Goal: Navigation & Orientation: Find specific page/section

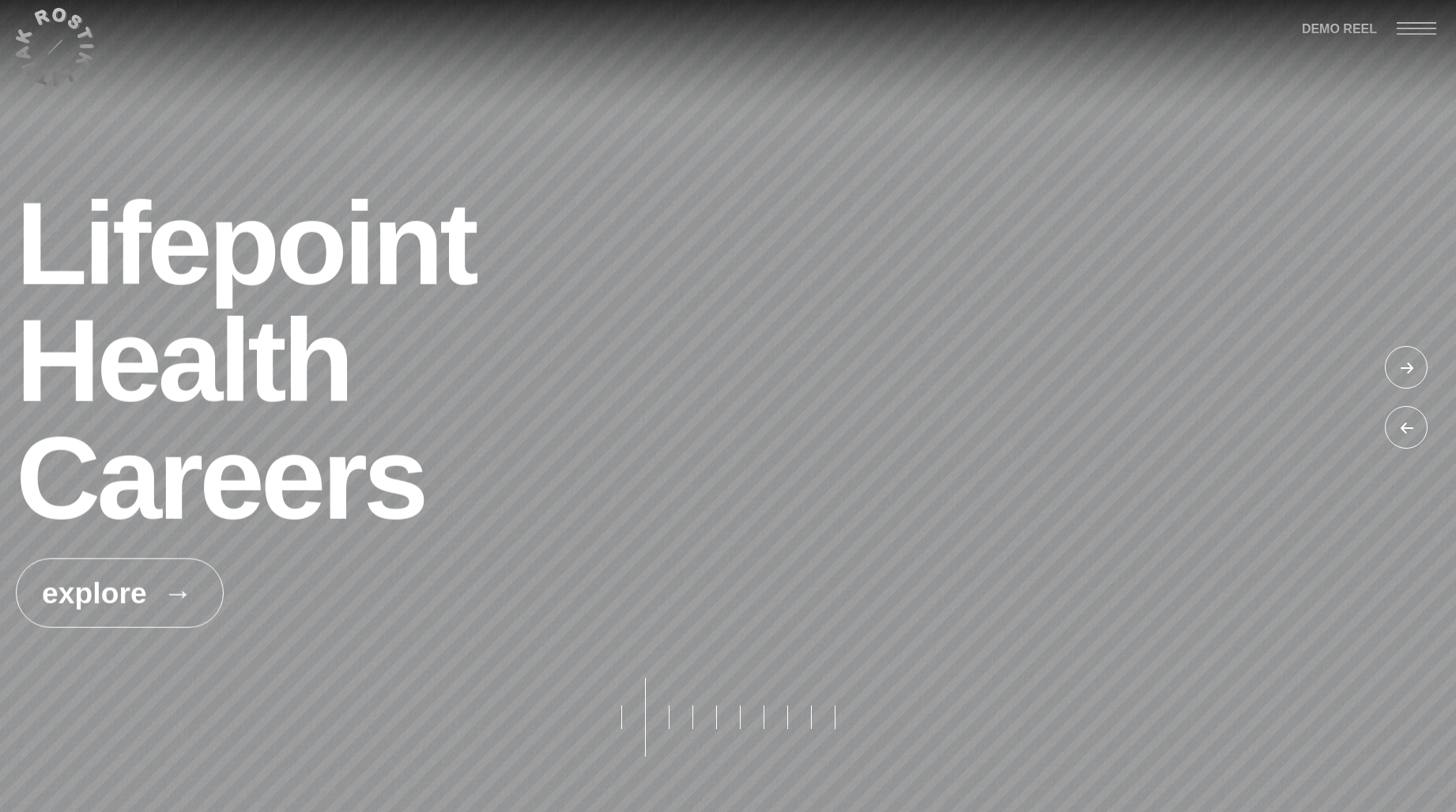
drag, startPoint x: 666, startPoint y: 715, endPoint x: 761, endPoint y: 715, distance: 95.0
click at [761, 715] on div at bounding box center [728, 717] width 237 height 79
click at [670, 719] on button "pagination button" at bounding box center [669, 717] width 24 height 79
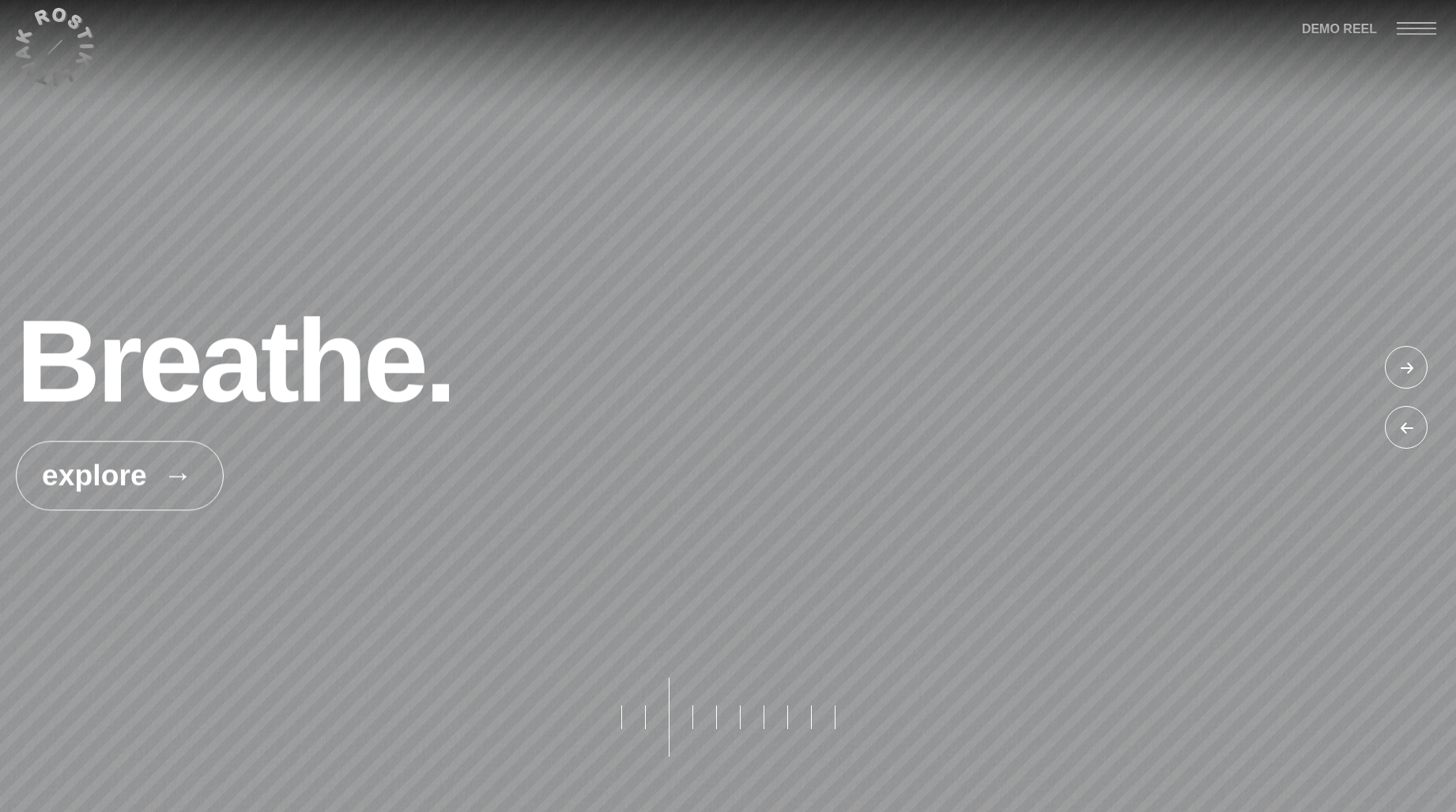
click at [714, 711] on button "pagination button" at bounding box center [716, 717] width 24 height 79
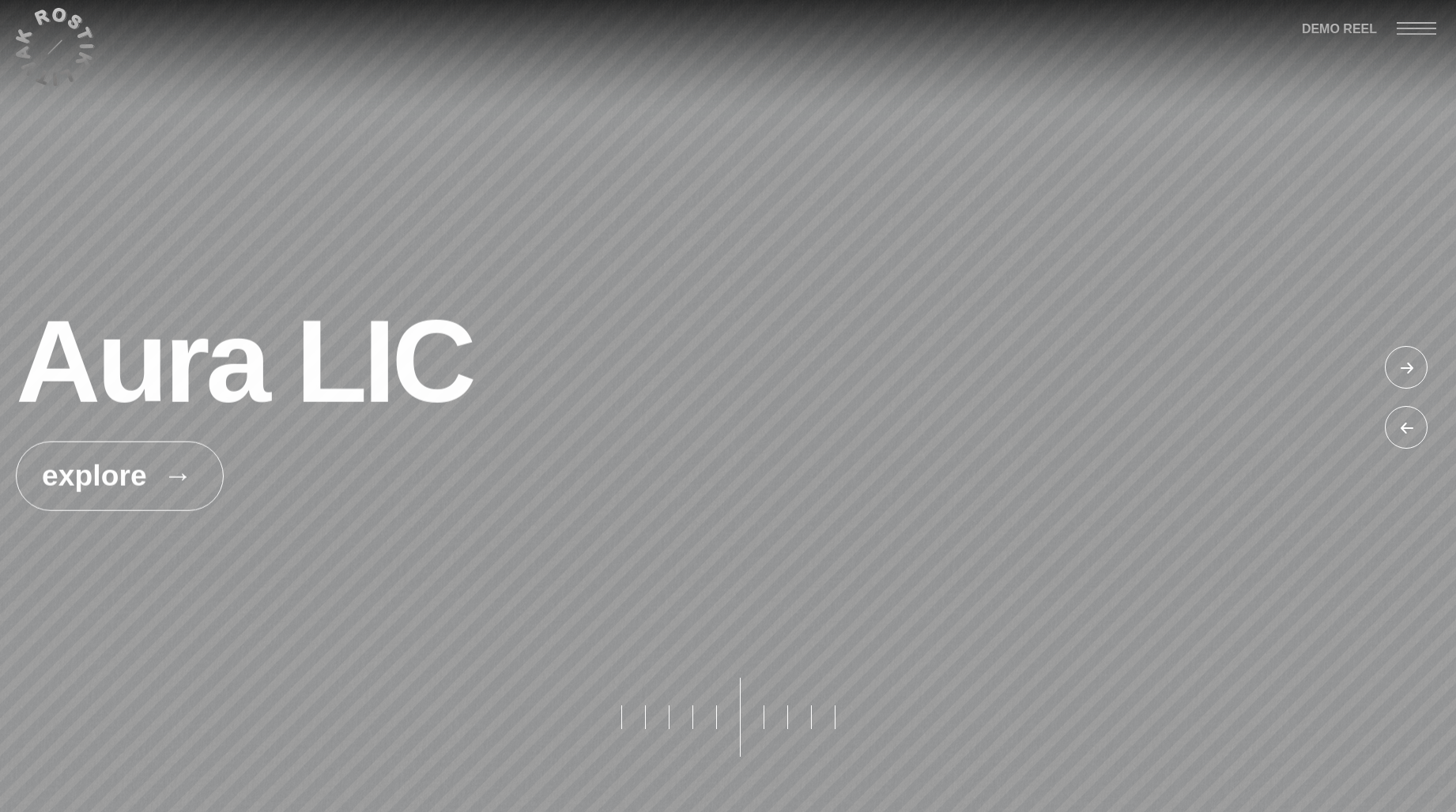
click at [744, 716] on button "pagination button" at bounding box center [740, 717] width 24 height 79
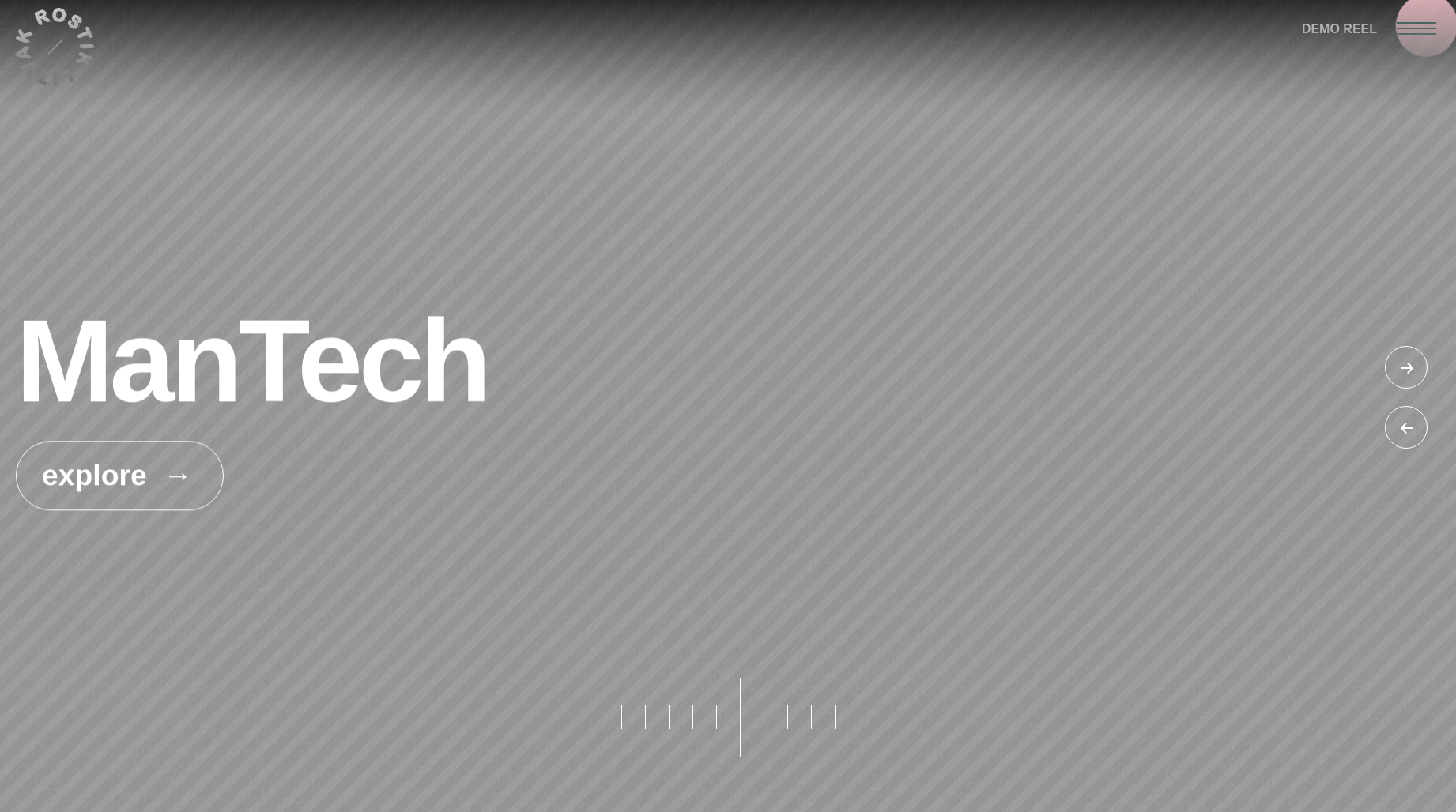
click at [1426, 25] on div at bounding box center [1426, 28] width 59 height 55
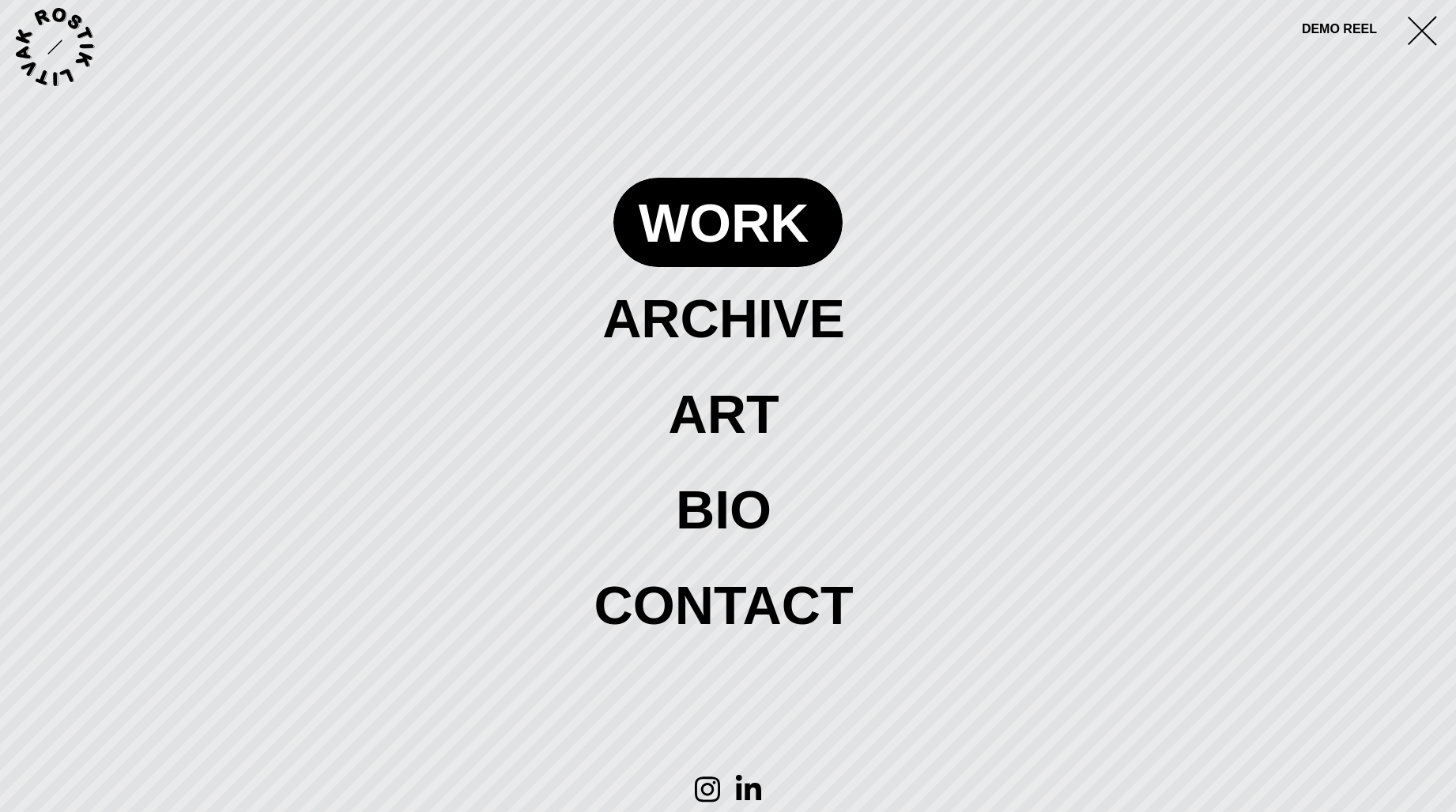
click at [731, 229] on span at bounding box center [728, 222] width 230 height 88
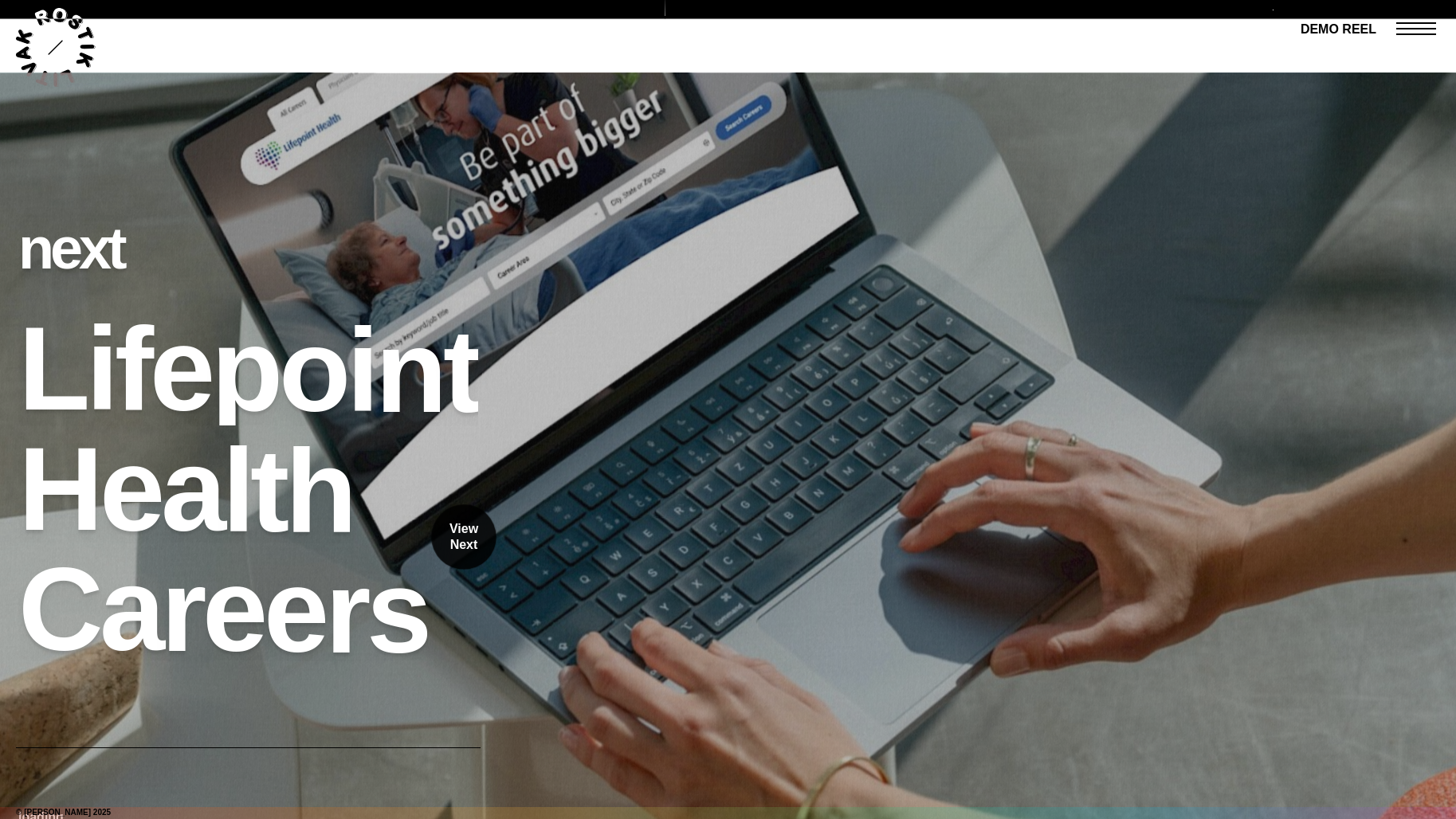
scroll to position [19613, 0]
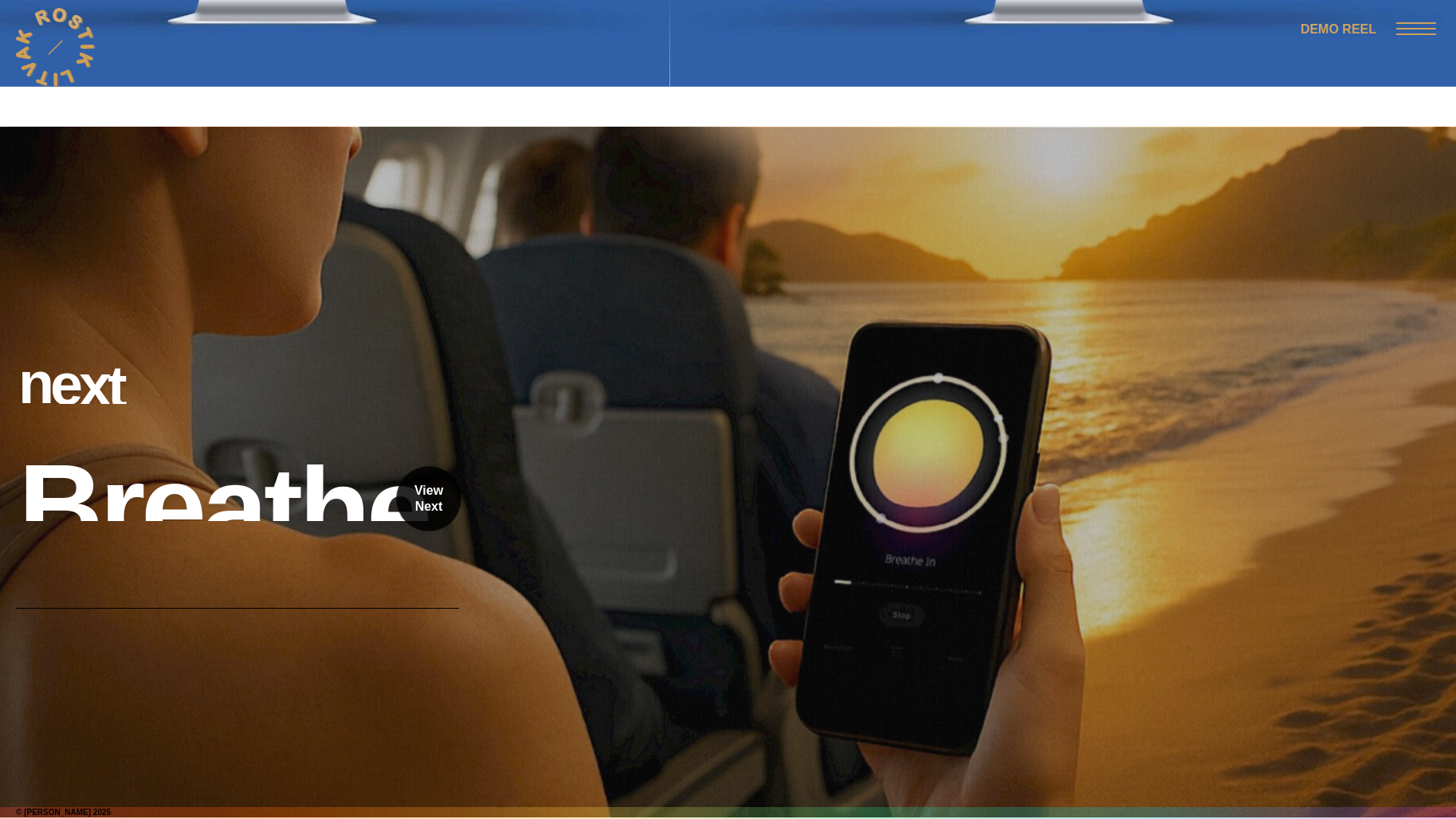
scroll to position [21961, 0]
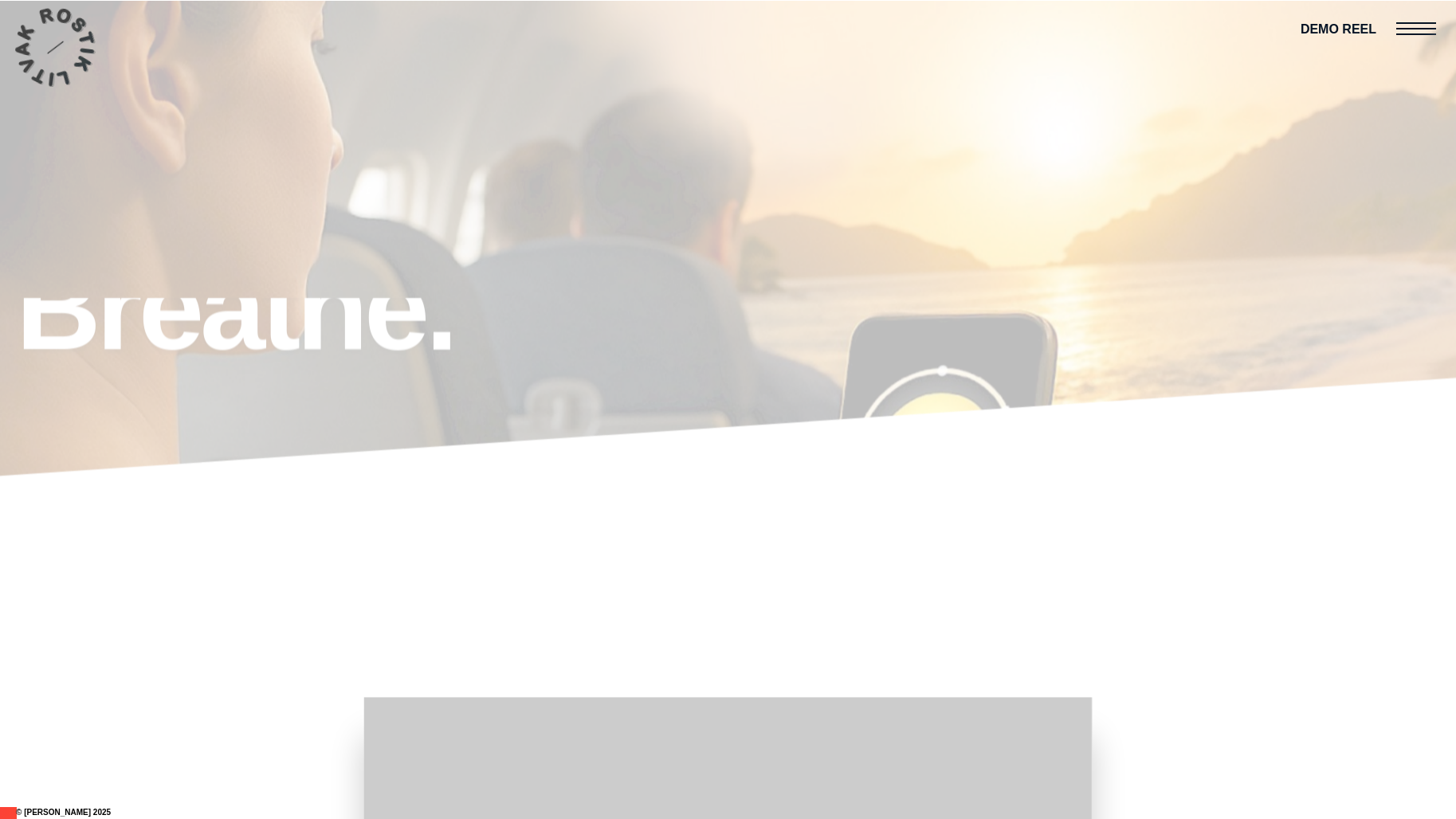
scroll to position [940, 0]
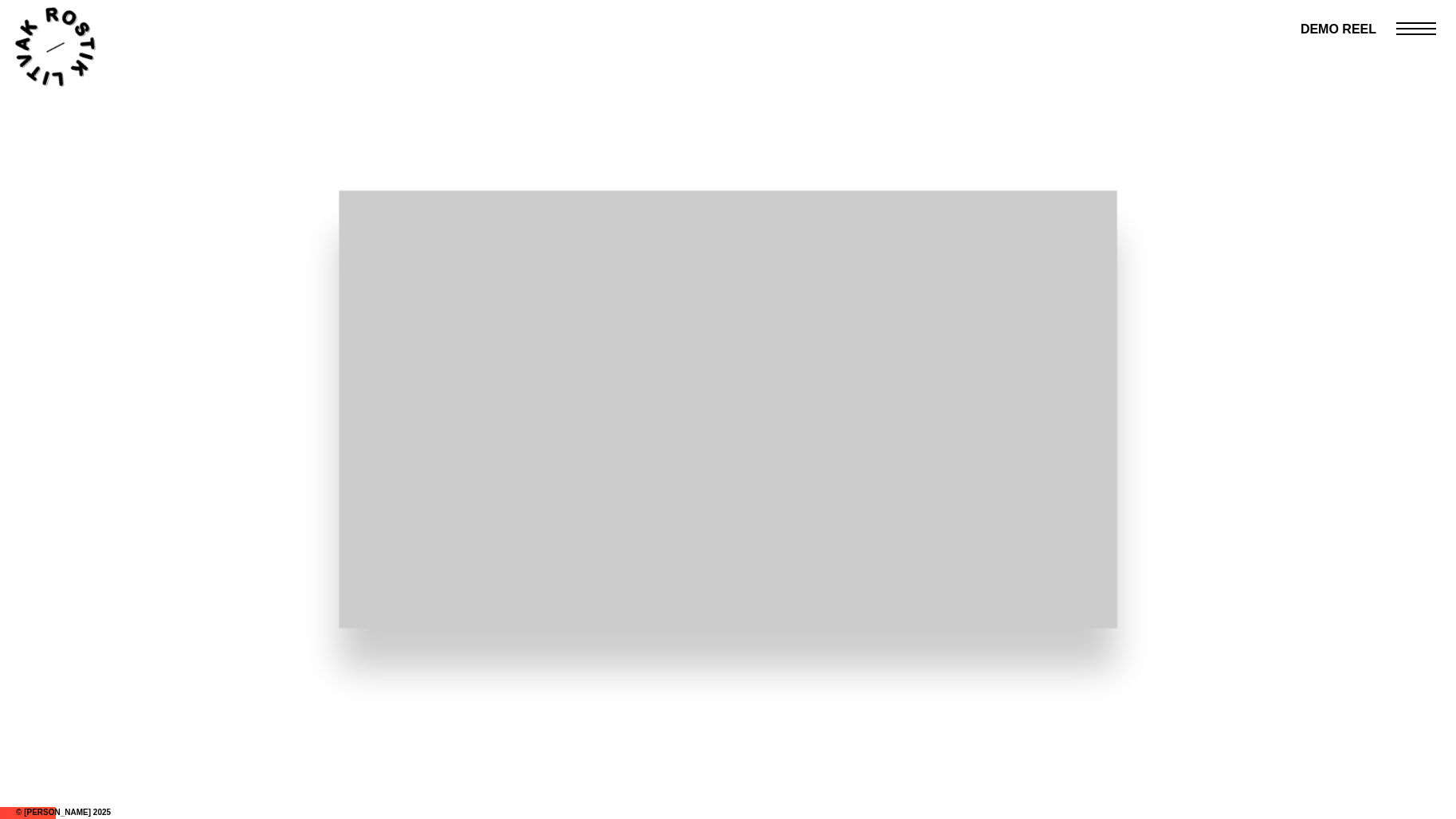
click at [732, 443] on div at bounding box center [727, 409] width 778 height 438
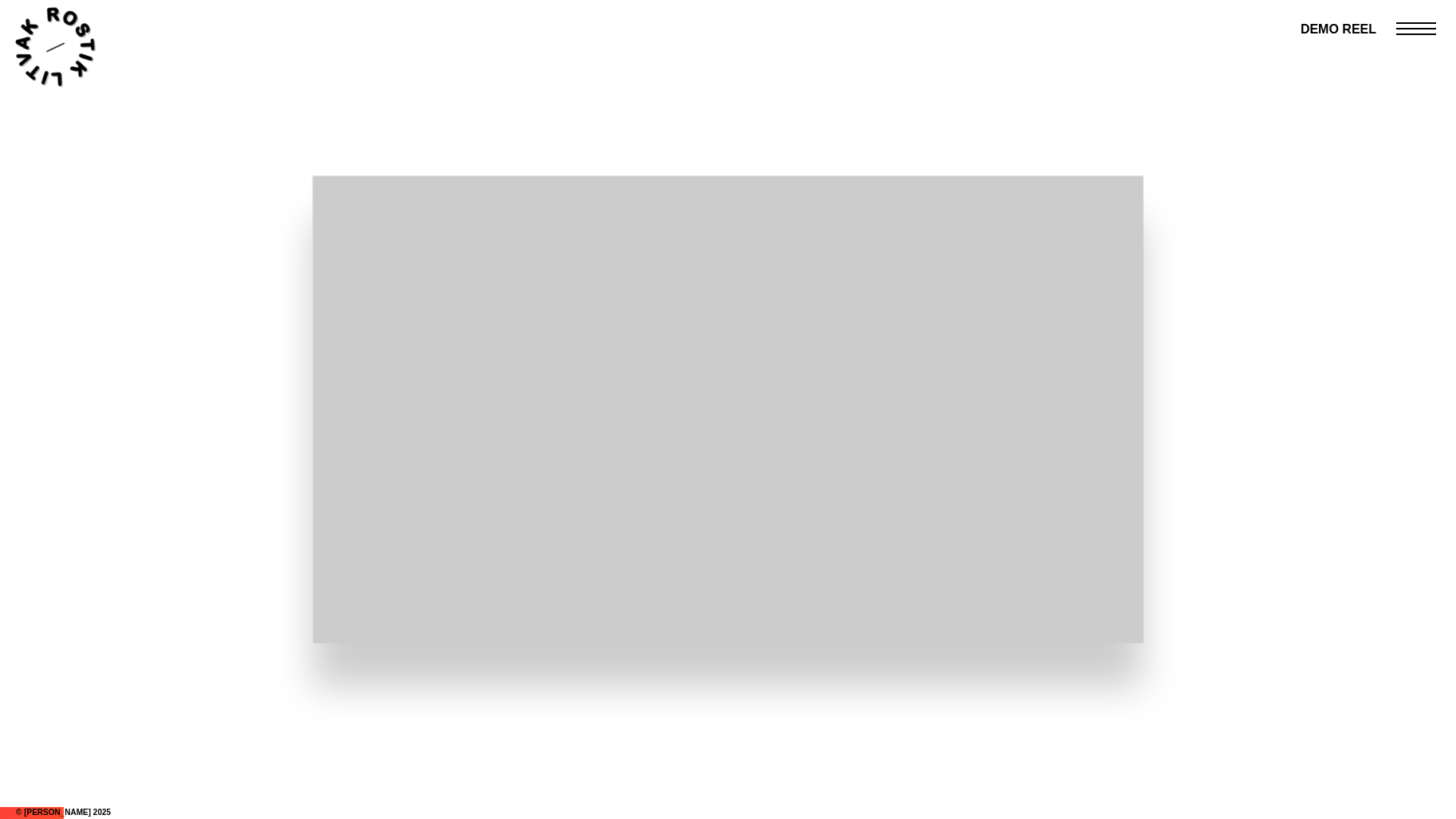
scroll to position [1428, 0]
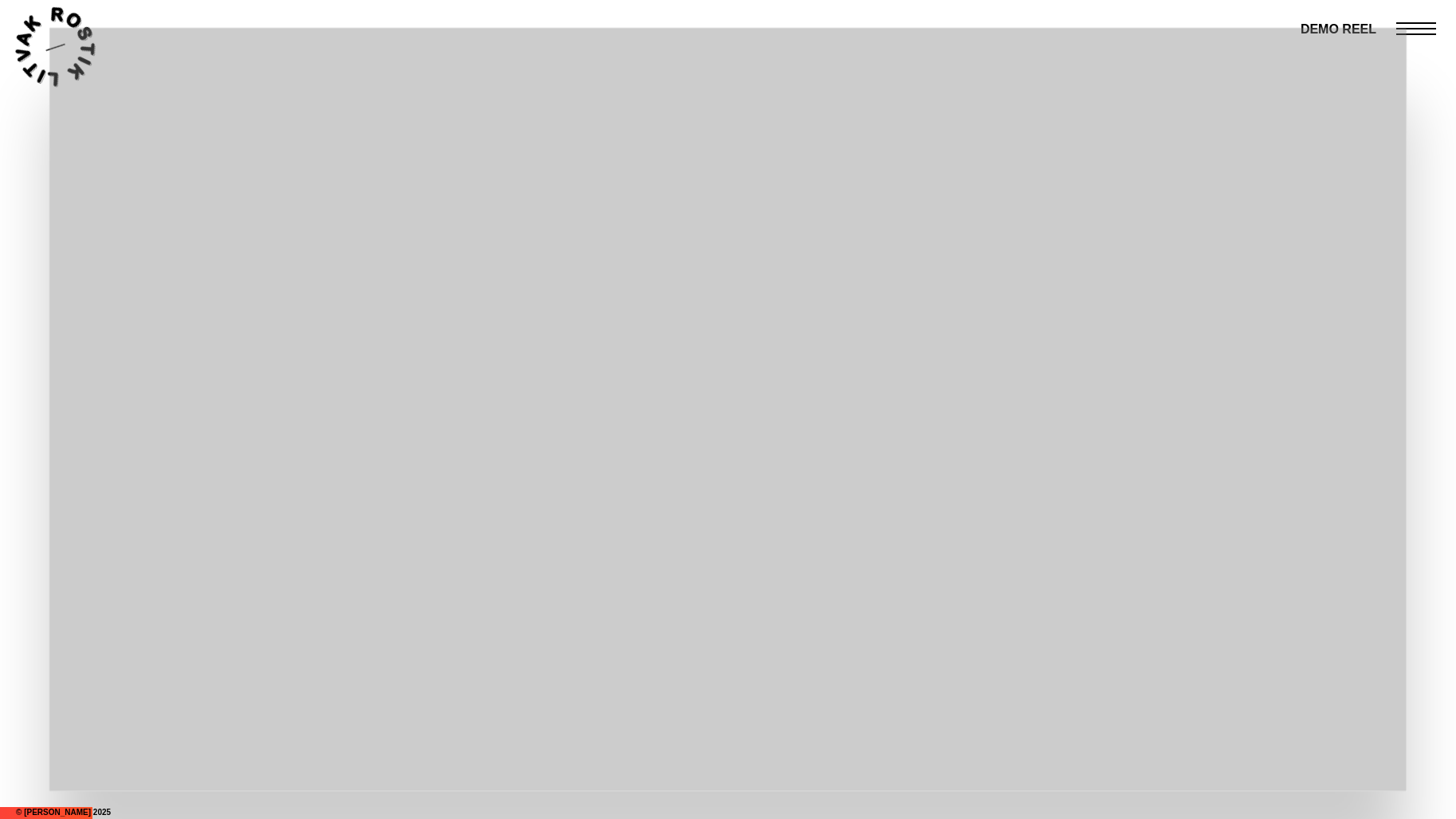
drag, startPoint x: 630, startPoint y: 199, endPoint x: 728, endPoint y: 181, distance: 99.6
click at [728, 181] on div at bounding box center [728, 409] width 1357 height 763
click at [566, 596] on div at bounding box center [728, 409] width 1357 height 763
click at [614, 600] on div at bounding box center [728, 409] width 1357 height 763
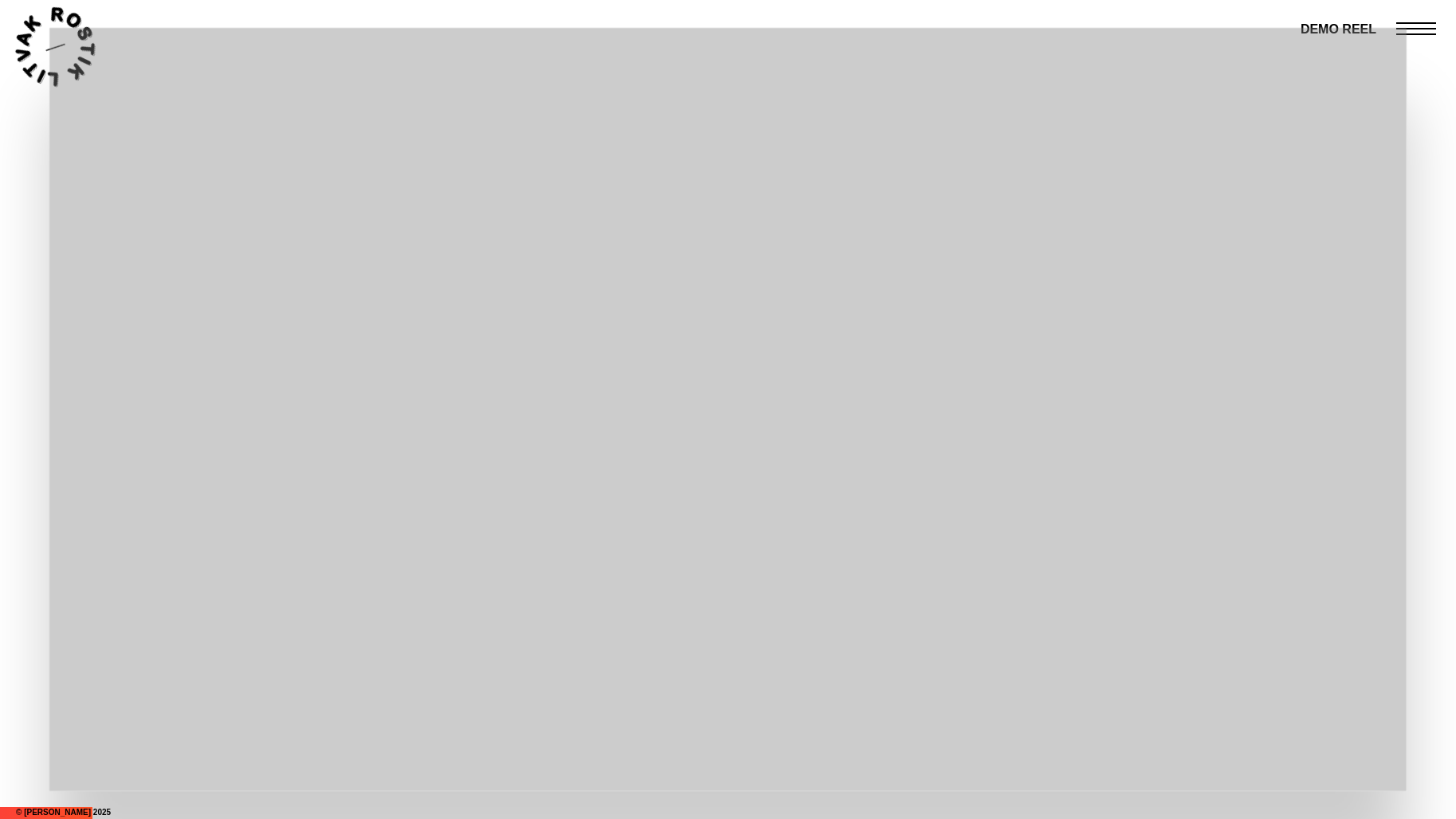
click at [832, 591] on div at bounding box center [728, 409] width 1357 height 763
click at [70, 71] on icon at bounding box center [75, 72] width 20 height 20
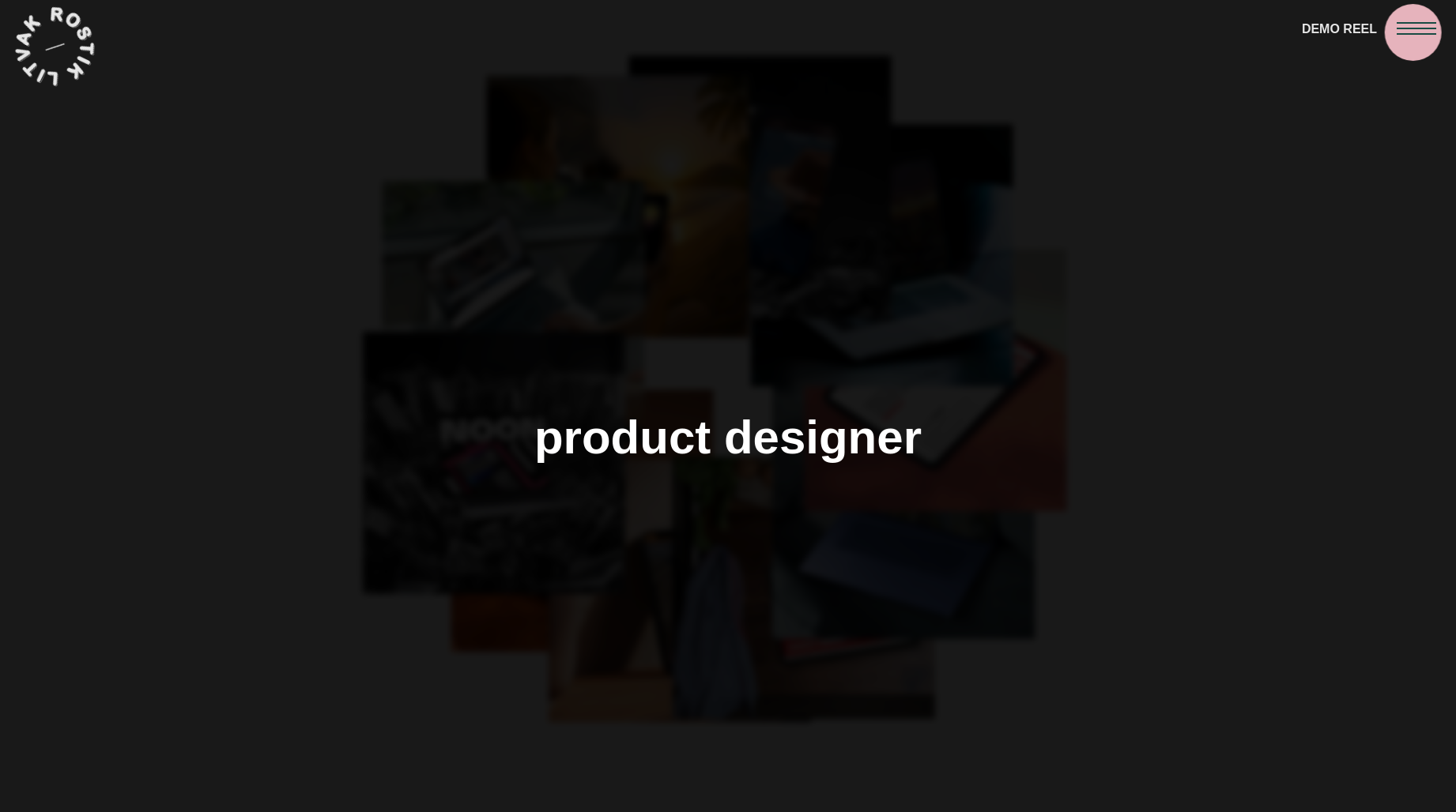
click at [1414, 33] on span at bounding box center [1416, 34] width 40 height 2
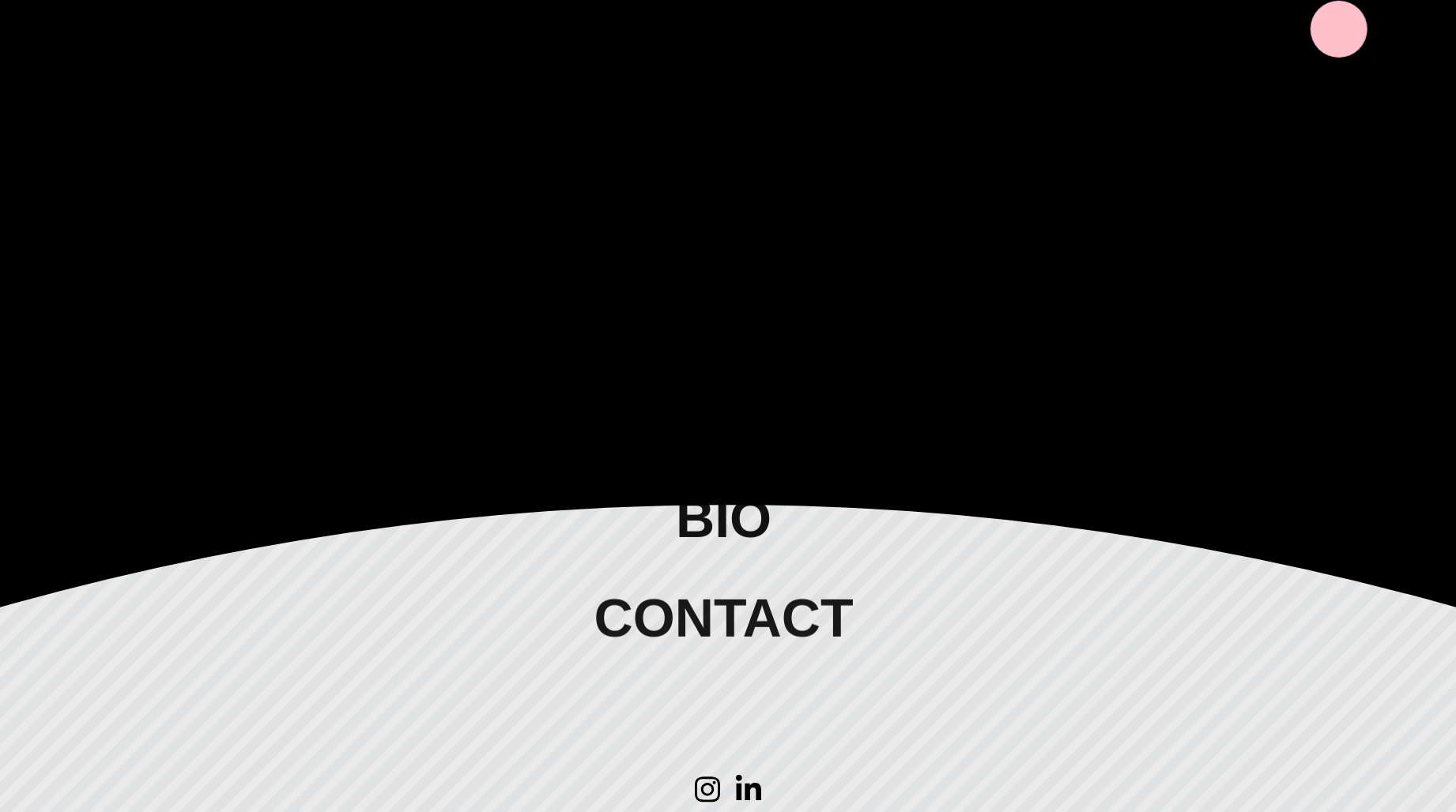
click at [1335, 26] on span "DEMO REEL" at bounding box center [1339, 29] width 75 height 21
